Goal: Information Seeking & Learning: Learn about a topic

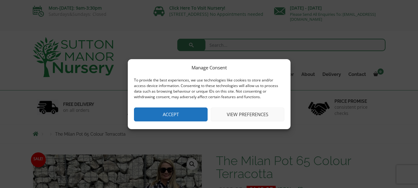
click at [194, 112] on button "Accept" at bounding box center [171, 114] width 74 height 14
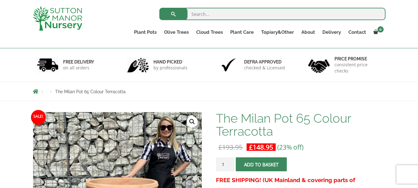
scroll to position [31, 0]
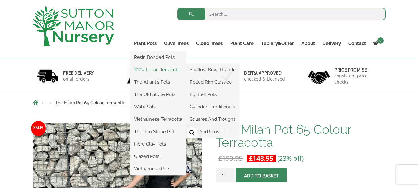
click at [154, 69] on link "100% Italian Terracotta" at bounding box center [158, 69] width 56 height 9
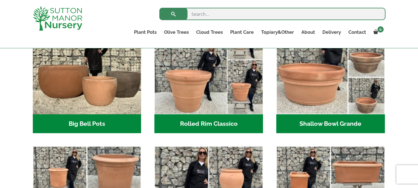
scroll to position [217, 0]
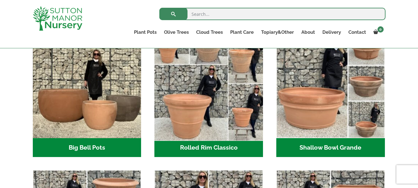
click at [213, 106] on img "Visit product category Rolled Rim Classico" at bounding box center [209, 84] width 114 height 114
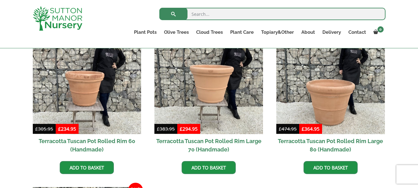
scroll to position [464, 0]
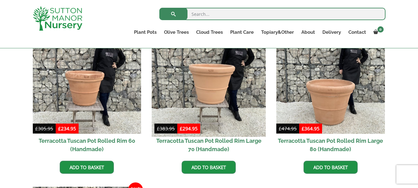
click at [211, 104] on img at bounding box center [209, 80] width 114 height 114
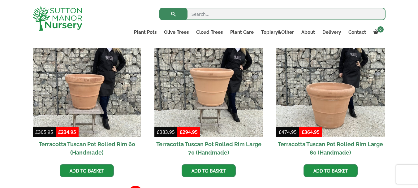
scroll to position [430, 0]
